Goal: Task Accomplishment & Management: Complete application form

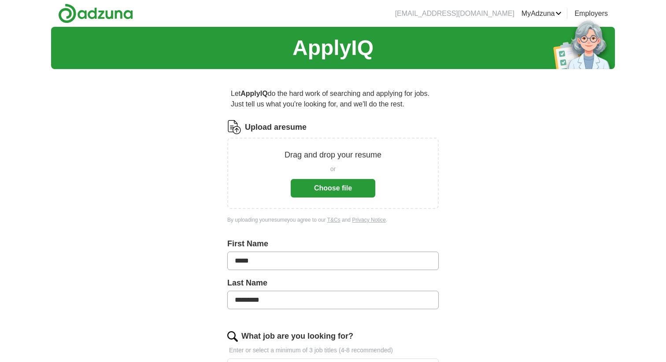
click at [340, 193] on button "Choose file" at bounding box center [333, 188] width 85 height 18
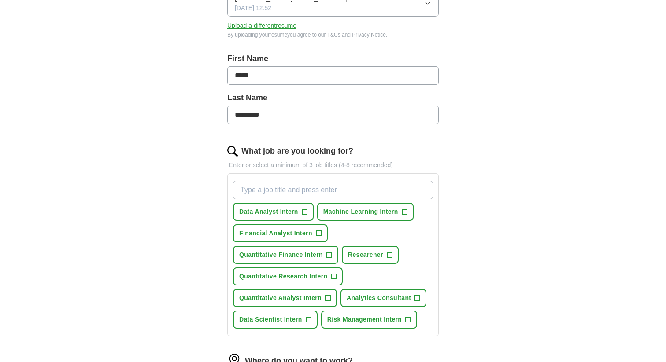
scroll to position [211, 0]
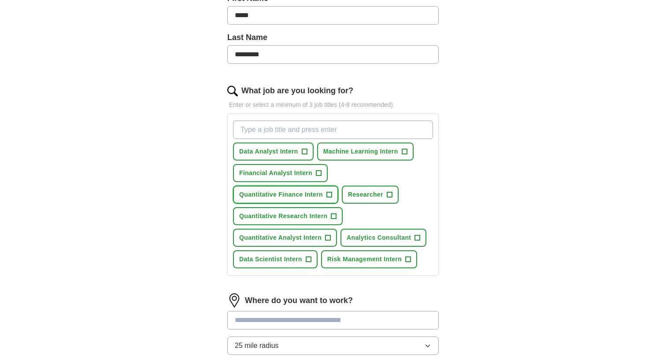
click at [329, 195] on span "+" at bounding box center [328, 194] width 5 height 7
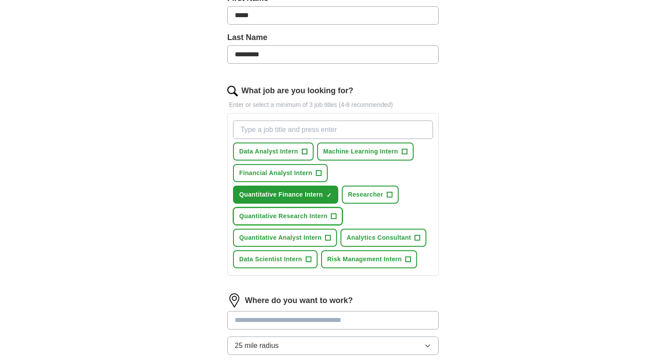
click at [332, 217] on span "+" at bounding box center [333, 216] width 5 height 7
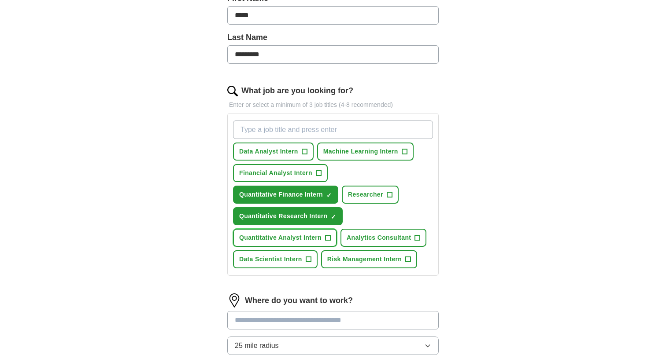
click at [329, 236] on span "+" at bounding box center [327, 238] width 5 height 7
click at [405, 258] on button "Risk Management Intern +" at bounding box center [369, 259] width 96 height 18
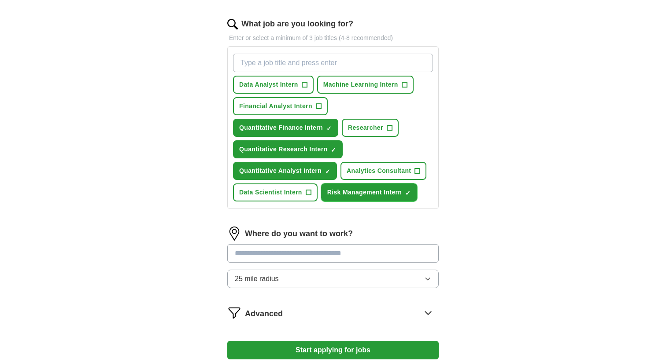
scroll to position [291, 0]
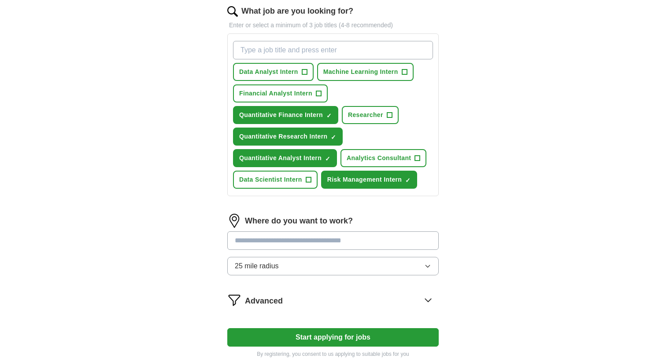
click at [305, 242] on input "text" at bounding box center [332, 241] width 211 height 18
click at [298, 264] on div "Where do you want to work? 25 mile radius" at bounding box center [332, 248] width 211 height 69
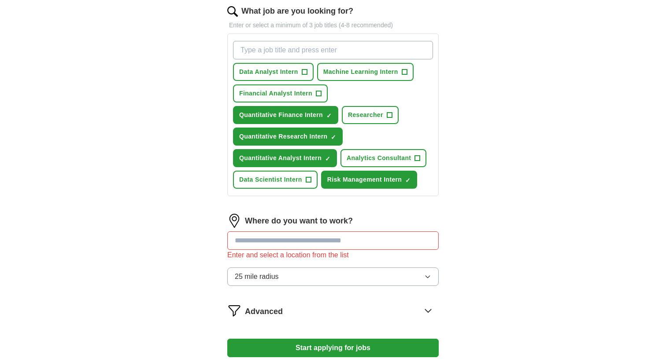
click at [298, 276] on button "25 mile radius" at bounding box center [332, 277] width 211 height 18
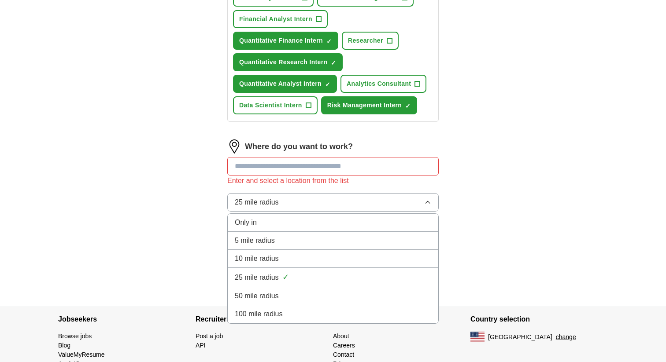
scroll to position [398, 0]
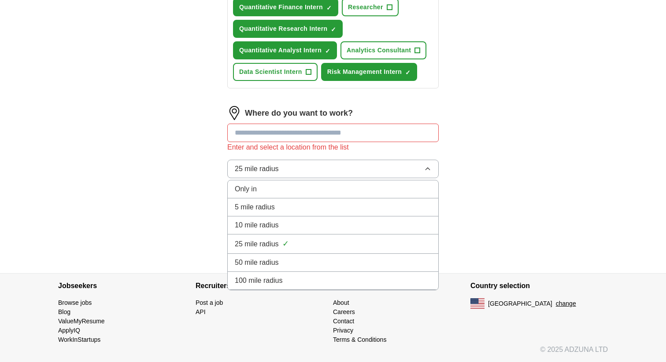
click at [286, 280] on div "100 mile radius" at bounding box center [333, 281] width 196 height 11
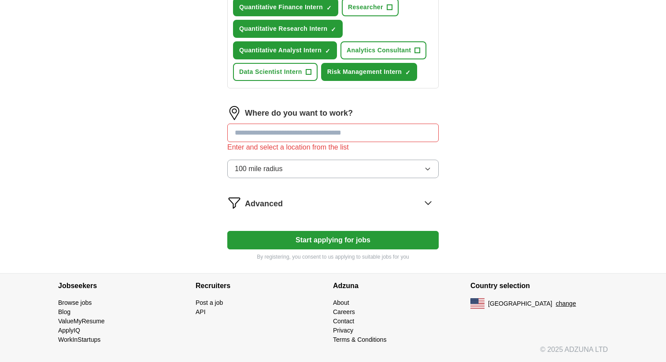
click at [277, 202] on span "Advanced" at bounding box center [264, 204] width 38 height 12
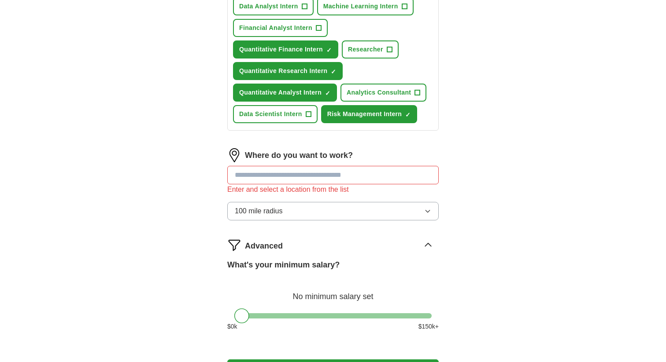
scroll to position [352, 0]
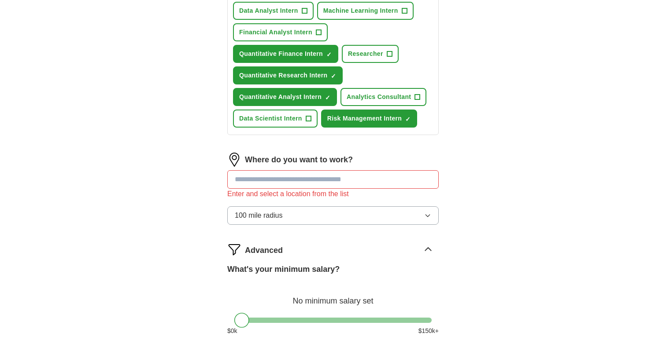
click at [265, 180] on input "text" at bounding box center [332, 179] width 211 height 18
type input "***"
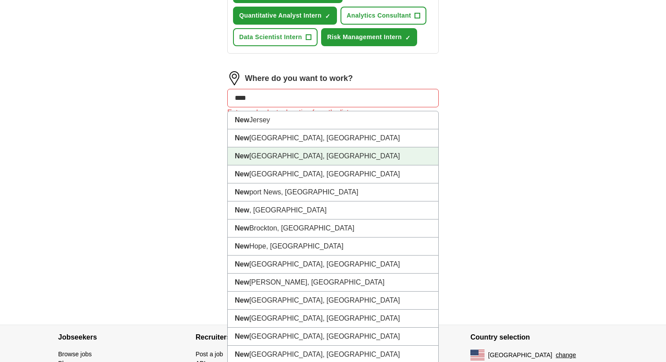
scroll to position [449, 0]
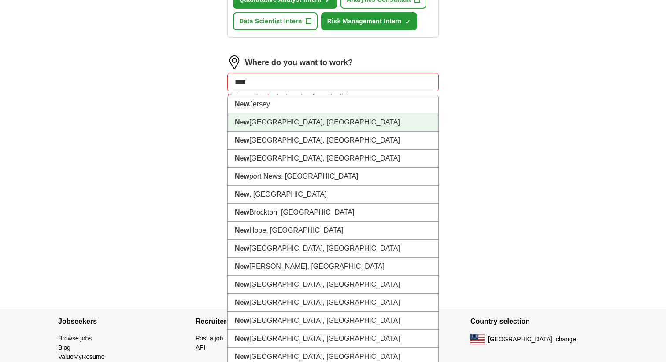
click at [261, 122] on li "[GEOGRAPHIC_DATA], [GEOGRAPHIC_DATA]" at bounding box center [333, 123] width 210 height 18
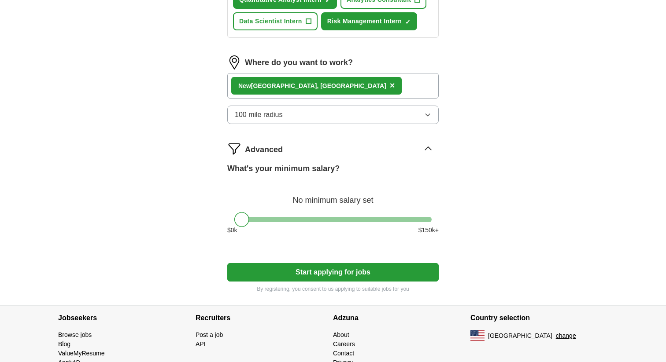
click at [318, 87] on div "[GEOGRAPHIC_DATA], [GEOGRAPHIC_DATA] ×" at bounding box center [332, 86] width 211 height 26
click at [317, 98] on div "[GEOGRAPHIC_DATA], [GEOGRAPHIC_DATA] ×" at bounding box center [332, 86] width 211 height 26
click at [314, 80] on div "[GEOGRAPHIC_DATA], [GEOGRAPHIC_DATA] ×" at bounding box center [332, 86] width 211 height 26
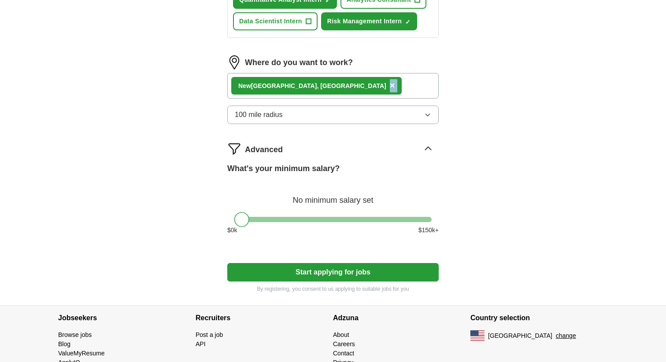
click at [314, 80] on div "[GEOGRAPHIC_DATA], [GEOGRAPHIC_DATA] ×" at bounding box center [332, 86] width 211 height 26
click at [316, 85] on div "[GEOGRAPHIC_DATA], [GEOGRAPHIC_DATA] ×" at bounding box center [332, 86] width 211 height 26
click at [430, 115] on icon "button" at bounding box center [427, 114] width 7 height 7
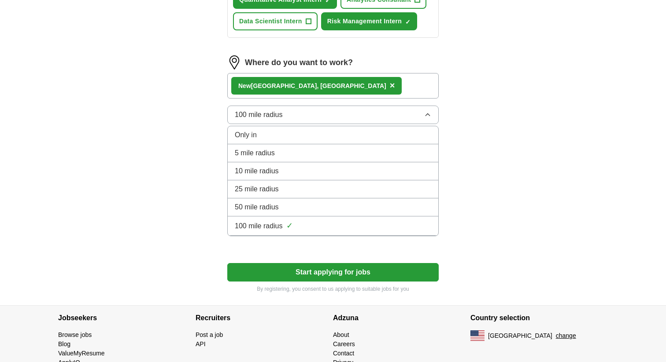
click at [381, 136] on div "Only in" at bounding box center [333, 135] width 196 height 11
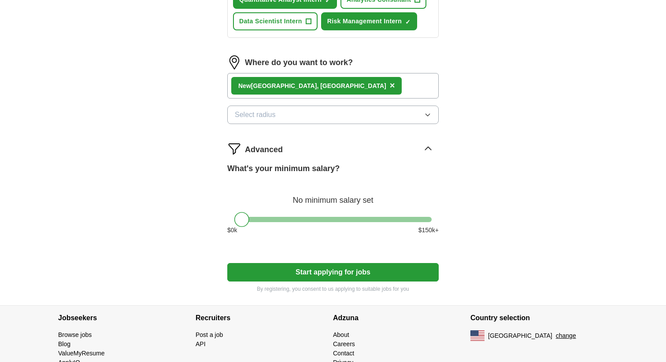
click at [353, 117] on button "Select radius" at bounding box center [332, 115] width 211 height 18
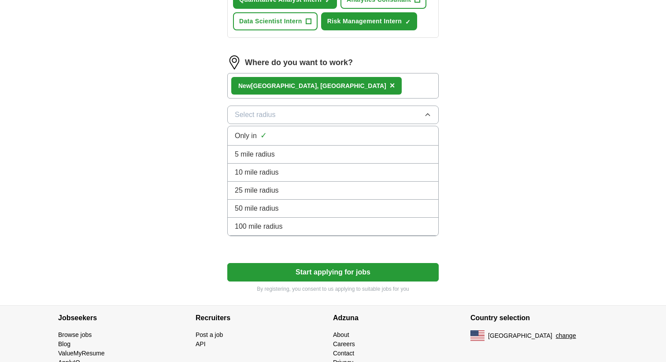
click at [350, 121] on button "Select radius" at bounding box center [332, 115] width 211 height 18
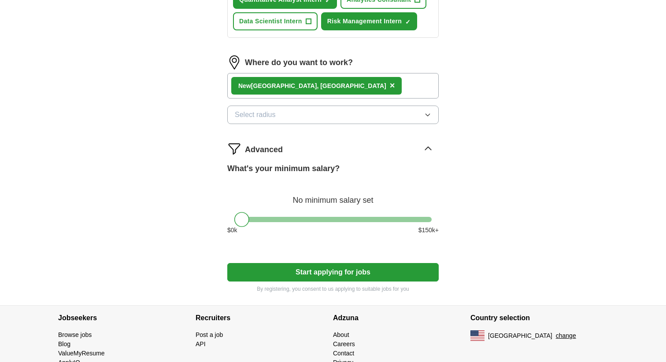
click at [350, 121] on button "Select radius" at bounding box center [332, 115] width 211 height 18
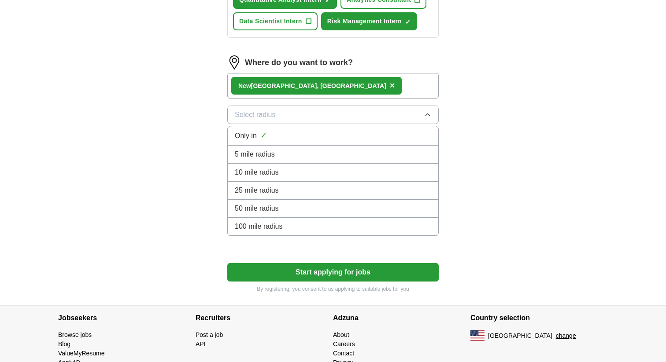
click at [313, 229] on div "100 mile radius" at bounding box center [333, 226] width 196 height 11
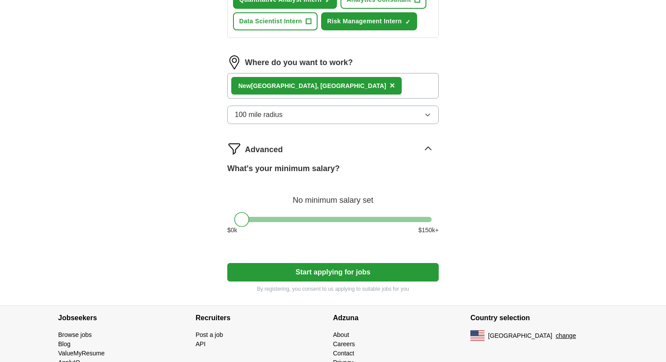
click at [412, 121] on button "100 mile radius" at bounding box center [332, 115] width 211 height 18
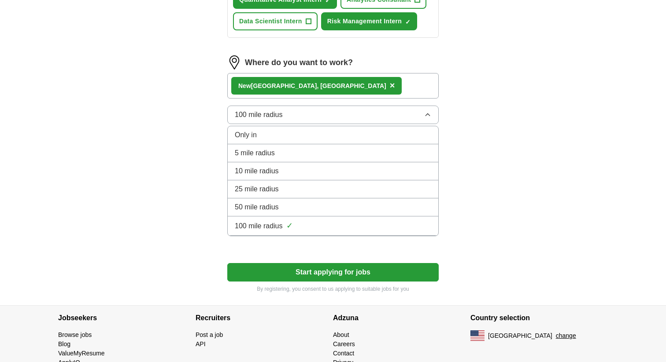
click at [361, 137] on div "Only in" at bounding box center [333, 135] width 196 height 11
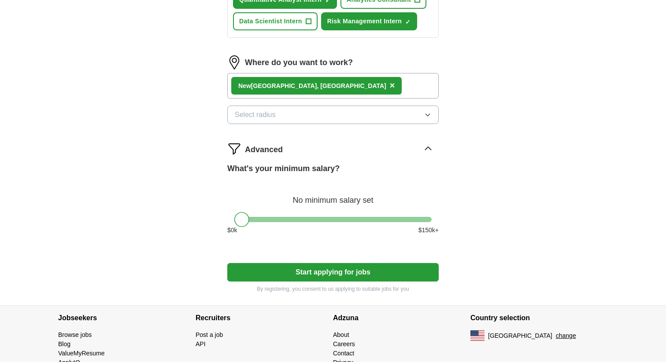
click at [345, 85] on div "[GEOGRAPHIC_DATA], [GEOGRAPHIC_DATA] ×" at bounding box center [332, 86] width 211 height 26
click at [324, 86] on div "[GEOGRAPHIC_DATA], [GEOGRAPHIC_DATA] ×" at bounding box center [332, 86] width 211 height 26
click at [390, 85] on span "×" at bounding box center [392, 86] width 5 height 10
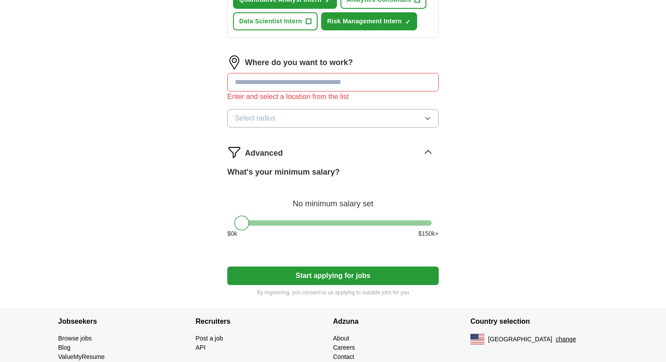
click at [287, 85] on input "text" at bounding box center [332, 82] width 211 height 18
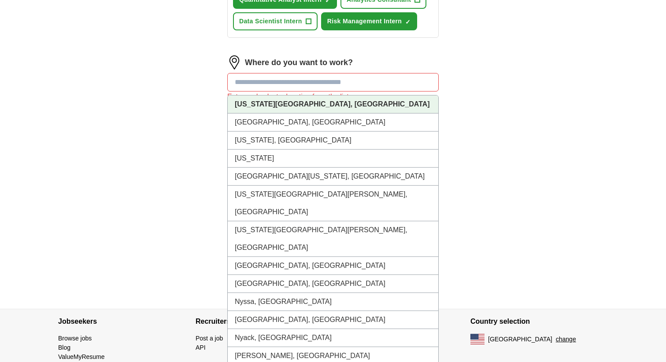
click at [281, 104] on strong "[US_STATE][GEOGRAPHIC_DATA], [GEOGRAPHIC_DATA]" at bounding box center [332, 103] width 195 height 7
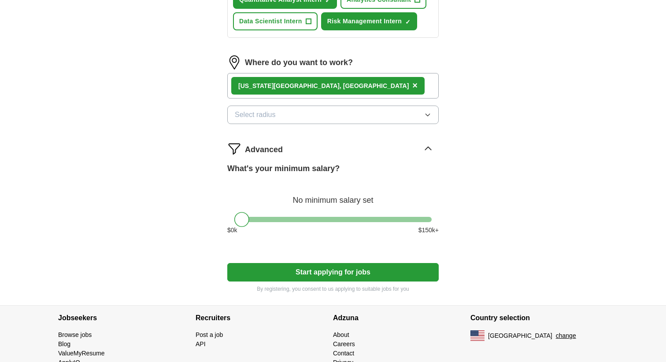
click at [279, 89] on strong "[US_STATE][GEOGRAPHIC_DATA], [GEOGRAPHIC_DATA]" at bounding box center [323, 85] width 170 height 7
click at [304, 86] on div "[US_STATE][GEOGRAPHIC_DATA], [GEOGRAPHIC_DATA] ×" at bounding box center [327, 86] width 193 height 18
click at [412, 87] on span "×" at bounding box center [414, 86] width 5 height 10
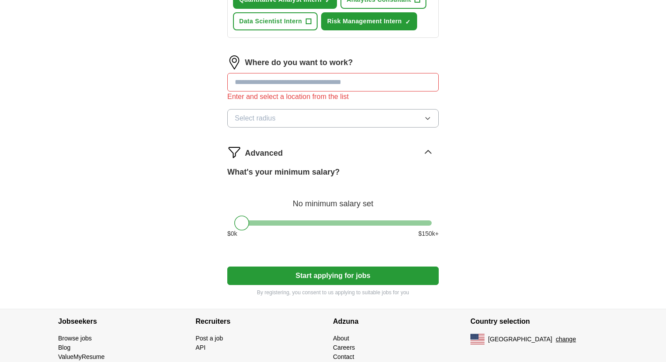
click at [272, 81] on input "text" at bounding box center [332, 82] width 211 height 18
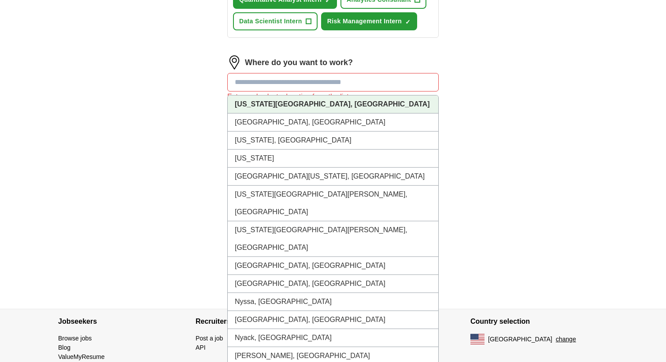
click at [270, 107] on strong "[US_STATE][GEOGRAPHIC_DATA], [GEOGRAPHIC_DATA]" at bounding box center [332, 103] width 195 height 7
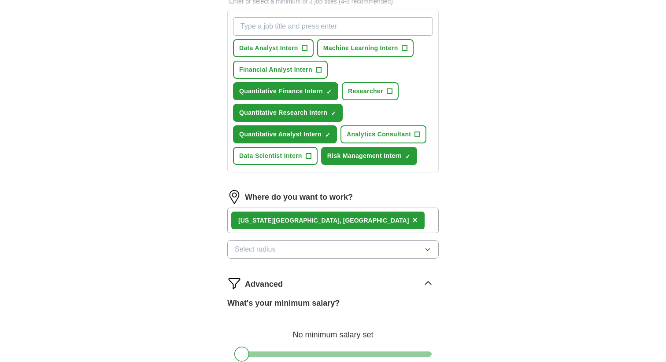
scroll to position [481, 0]
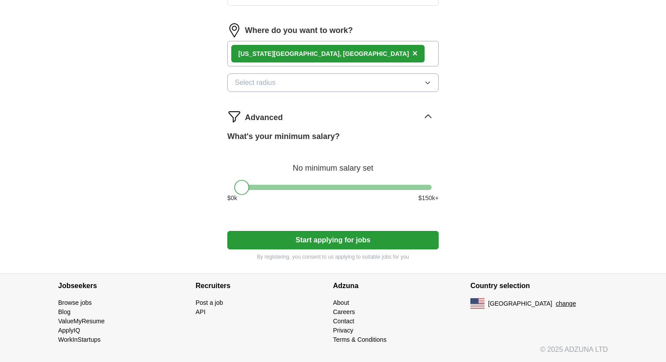
click at [287, 242] on button "Start applying for jobs" at bounding box center [332, 240] width 211 height 18
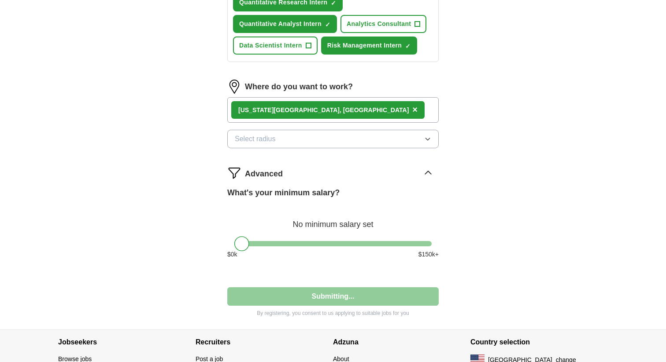
select select "**"
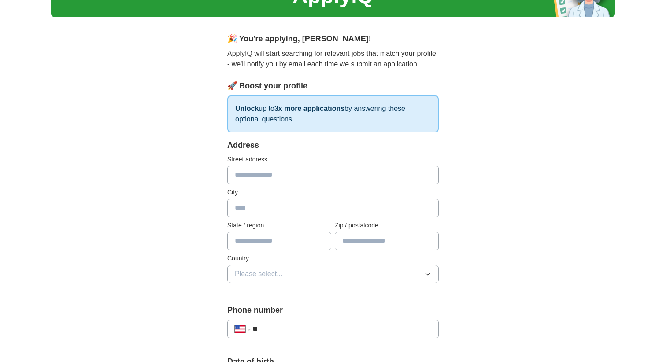
scroll to position [56, 0]
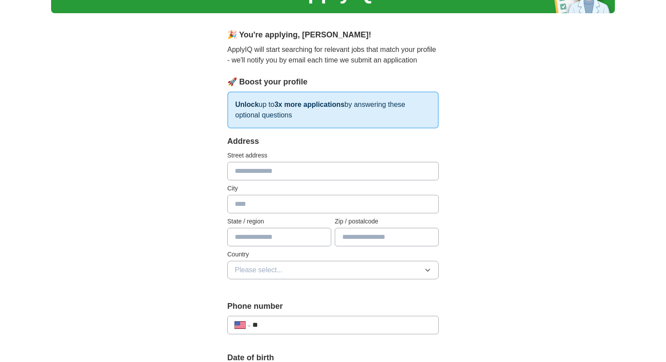
click at [258, 175] on input "text" at bounding box center [332, 171] width 211 height 18
type input "**********"
type input "*******"
type input "**"
type input "*****"
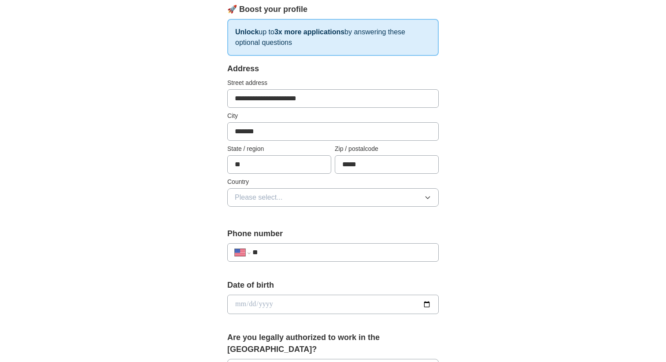
scroll to position [134, 0]
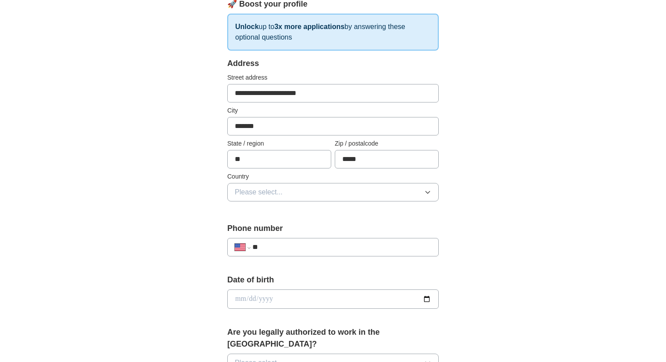
click at [282, 194] on span "Please select..." at bounding box center [259, 192] width 48 height 11
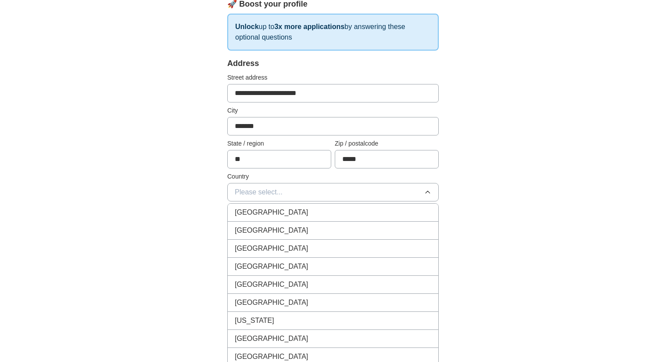
click at [277, 229] on span "[GEOGRAPHIC_DATA]" at bounding box center [272, 230] width 74 height 11
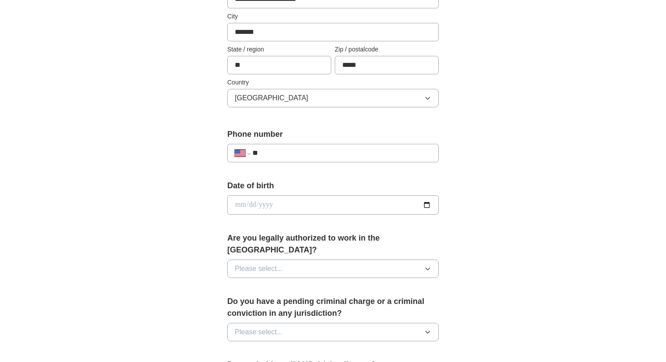
scroll to position [236, 0]
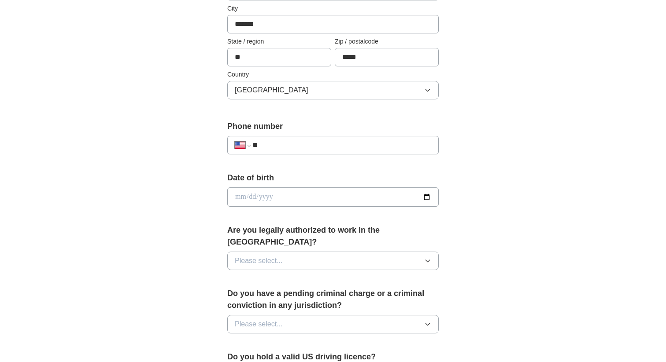
click at [283, 148] on input "**" at bounding box center [341, 145] width 179 height 11
type input "**********"
click at [292, 205] on input "date" at bounding box center [332, 197] width 211 height 19
click at [429, 199] on input "date" at bounding box center [332, 197] width 211 height 19
type input "**********"
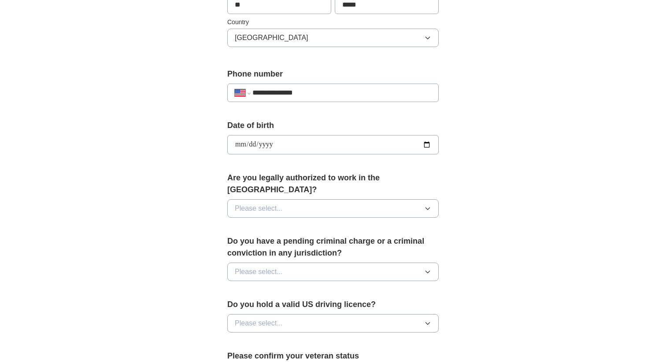
scroll to position [293, 0]
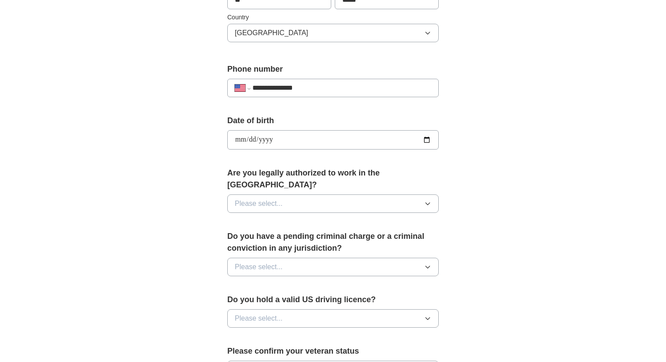
click at [263, 199] on span "Please select..." at bounding box center [259, 204] width 48 height 11
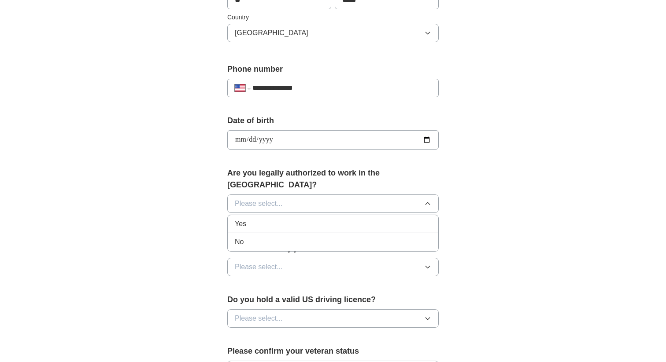
click at [258, 219] on div "Yes" at bounding box center [333, 224] width 196 height 11
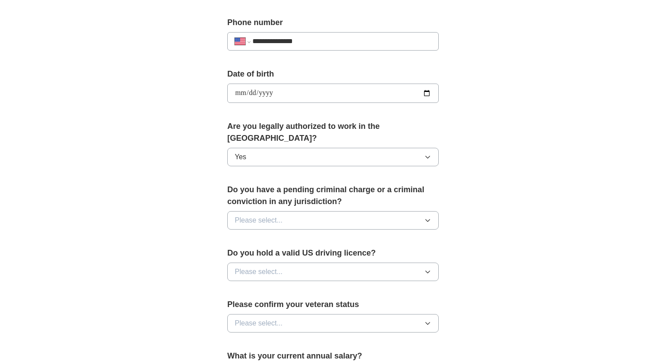
scroll to position [351, 0]
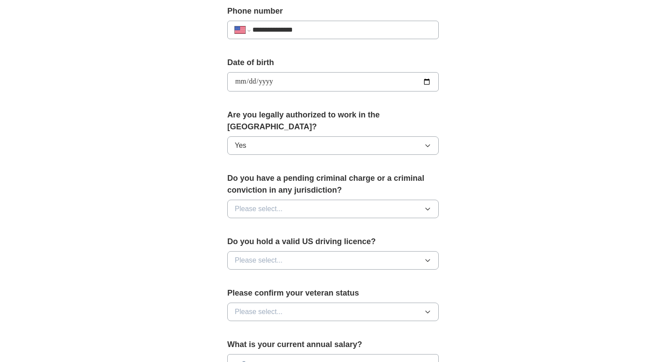
click at [261, 204] on span "Please select..." at bounding box center [259, 209] width 48 height 11
click at [262, 239] on li "No" at bounding box center [333, 248] width 210 height 18
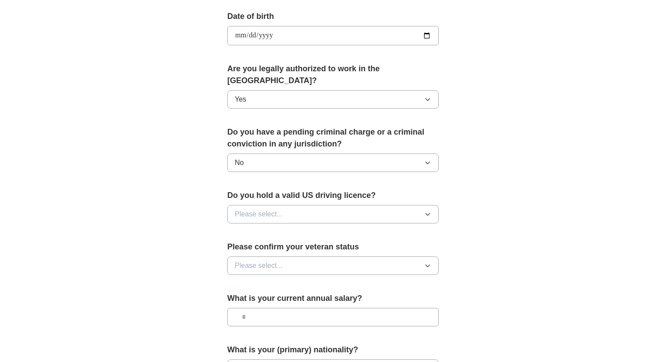
scroll to position [401, 0]
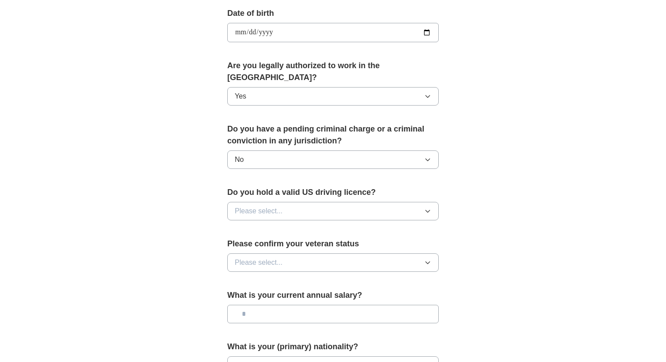
click at [274, 206] on span "Please select..." at bounding box center [259, 211] width 48 height 11
click at [273, 241] on li "No" at bounding box center [333, 250] width 210 height 18
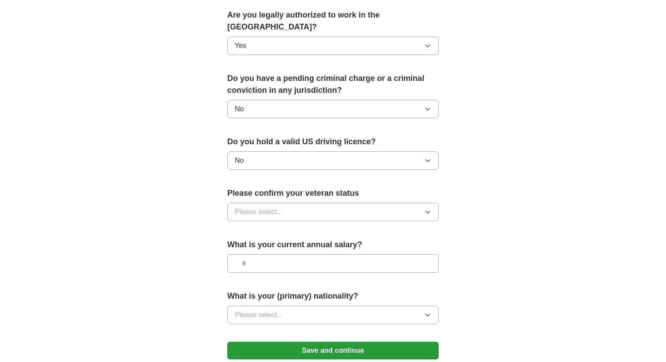
scroll to position [455, 0]
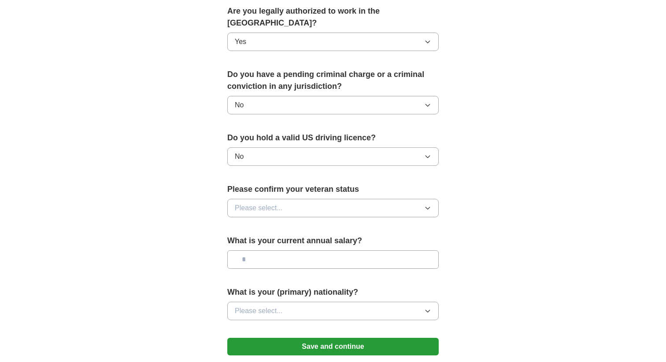
click at [277, 203] on span "Please select..." at bounding box center [259, 208] width 48 height 11
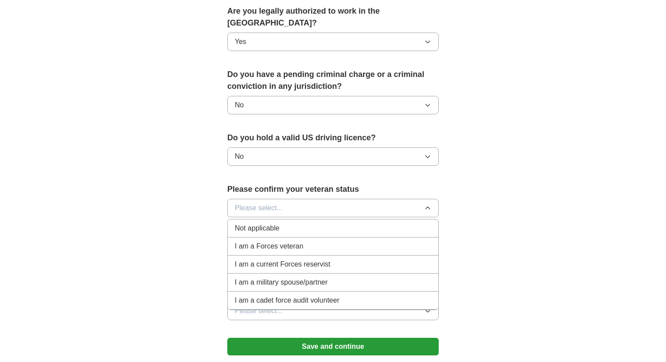
click at [272, 223] on span "Not applicable" at bounding box center [257, 228] width 44 height 11
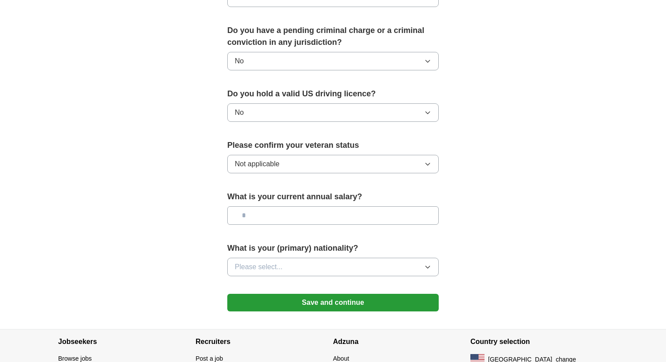
scroll to position [490, 0]
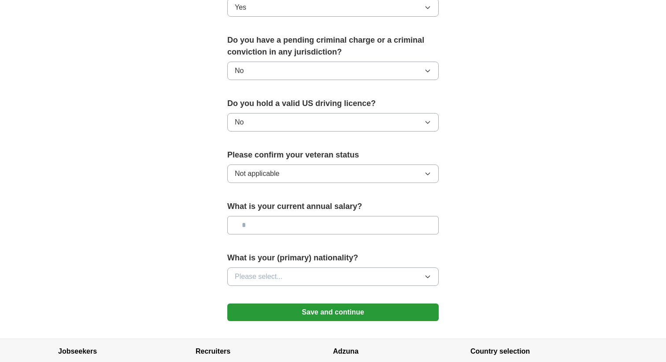
click at [264, 272] on span "Please select..." at bounding box center [259, 277] width 48 height 11
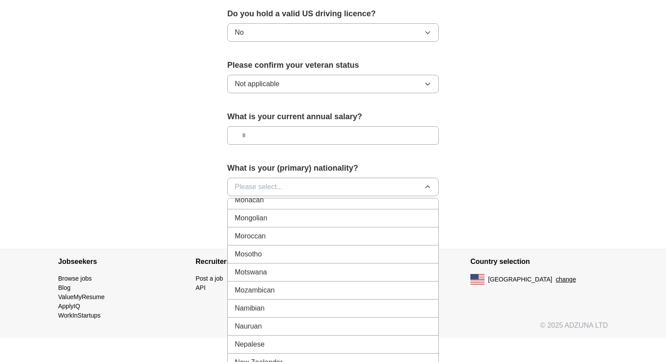
scroll to position [1951, 0]
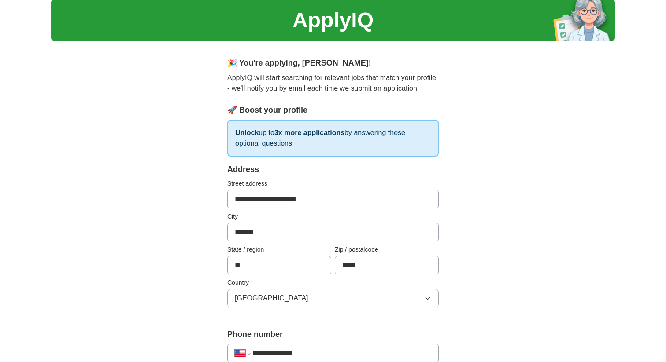
scroll to position [0, 0]
